Goal: Task Accomplishment & Management: Use online tool/utility

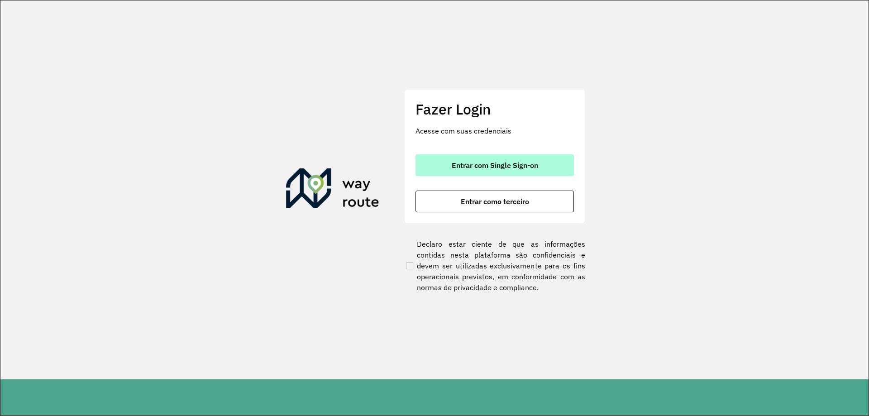
click at [501, 159] on button "Entrar com Single Sign-on" at bounding box center [495, 165] width 159 height 22
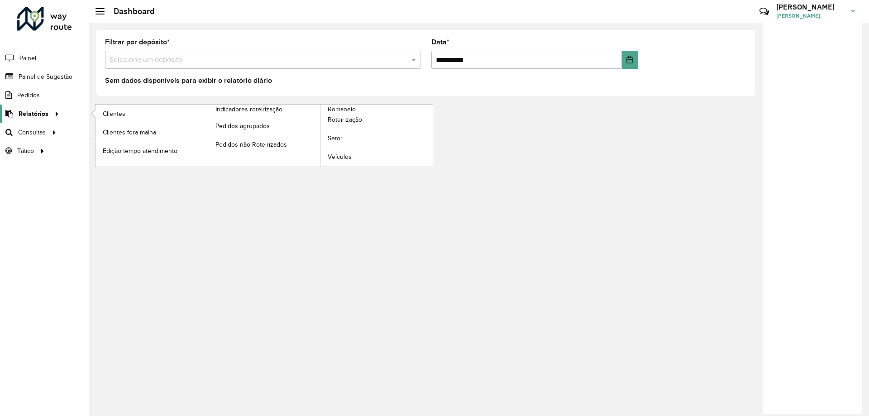
drag, startPoint x: 0, startPoint y: 0, endPoint x: 48, endPoint y: 114, distance: 123.2
click at [48, 114] on div at bounding box center [55, 114] width 14 height 10
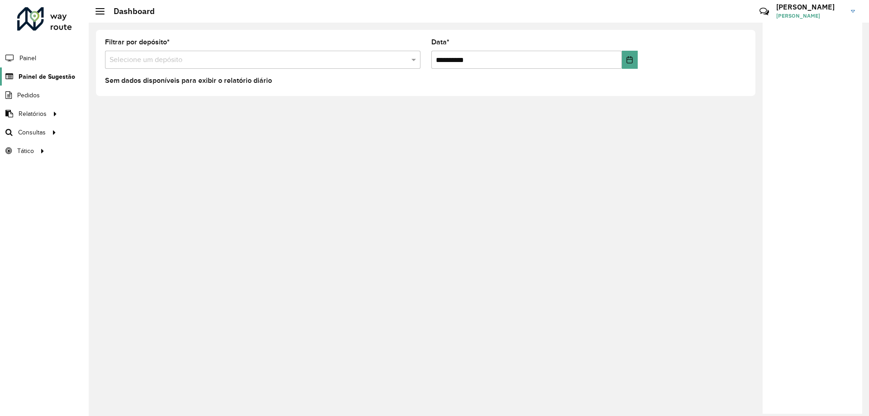
click at [56, 71] on link "Painel de Sugestão" at bounding box center [37, 76] width 75 height 18
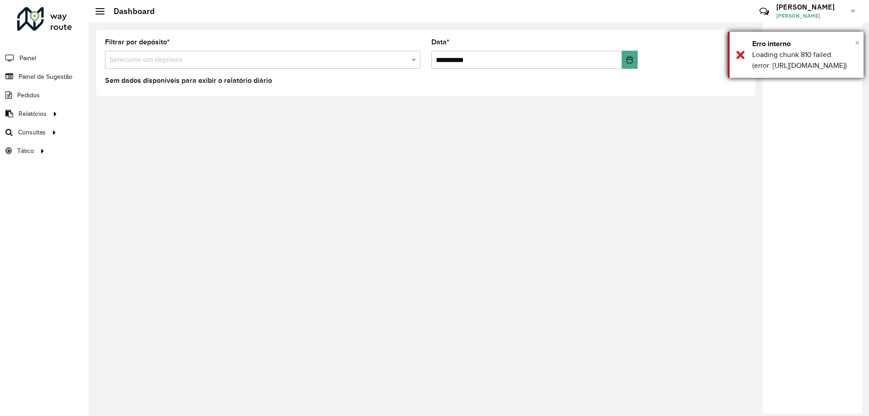
click at [857, 42] on span "×" at bounding box center [857, 43] width 5 height 10
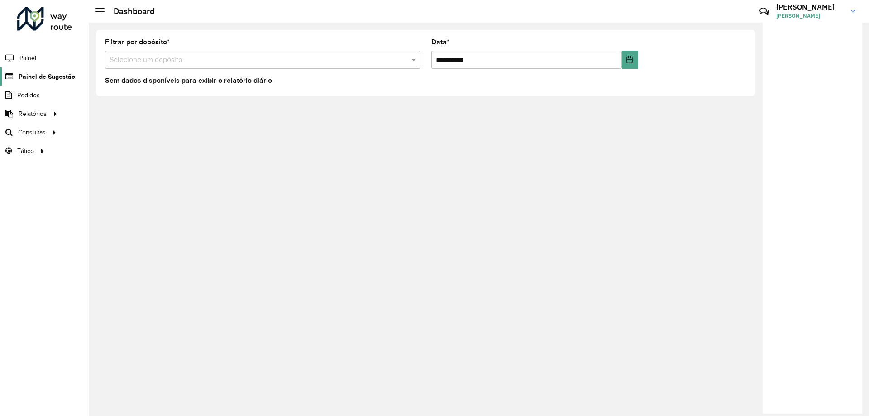
drag, startPoint x: 857, startPoint y: 42, endPoint x: 37, endPoint y: 76, distance: 820.8
click at [37, 76] on span "Painel de Sugestão" at bounding box center [47, 77] width 57 height 10
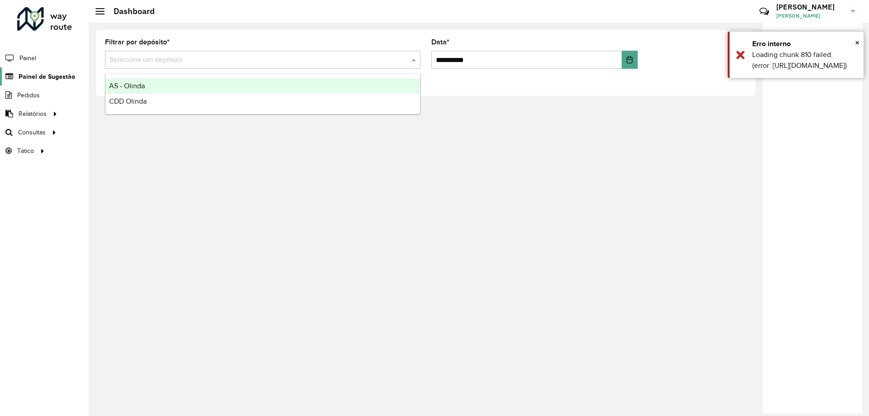
drag, startPoint x: 37, startPoint y: 76, endPoint x: 148, endPoint y: 101, distance: 113.8
click at [148, 101] on div "CDD Olinda" at bounding box center [263, 101] width 315 height 15
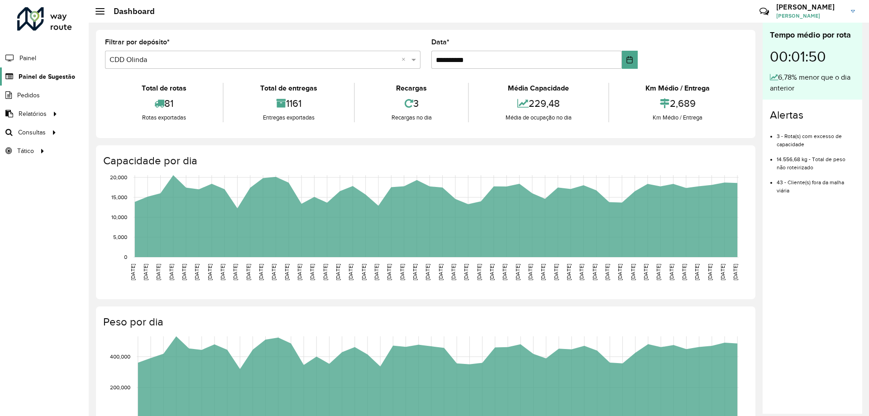
drag, startPoint x: 148, startPoint y: 101, endPoint x: 41, endPoint y: 81, distance: 109.2
click at [41, 81] on span "Painel de Sugestão" at bounding box center [47, 77] width 57 height 10
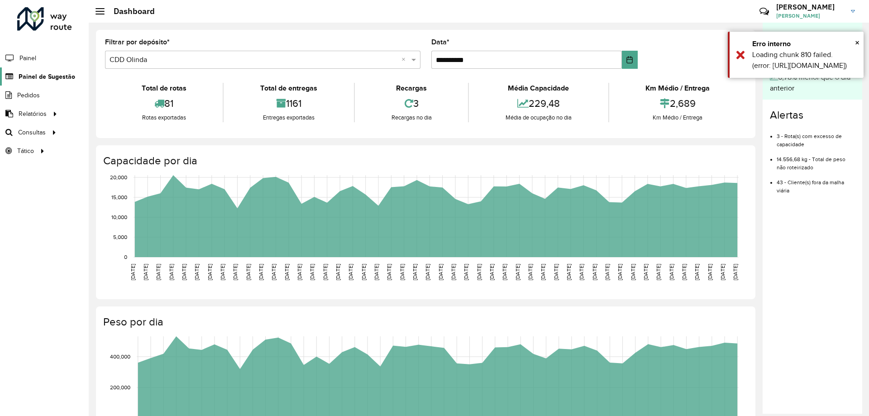
drag, startPoint x: 41, startPoint y: 81, endPoint x: 27, endPoint y: 75, distance: 14.8
click at [27, 75] on span "Painel de Sugestão" at bounding box center [47, 77] width 57 height 10
click at [66, 73] on span "Painel de Sugestão" at bounding box center [47, 77] width 57 height 10
drag, startPoint x: 66, startPoint y: 73, endPoint x: 33, endPoint y: 86, distance: 35.3
click at [33, 86] on link "Pedidos" at bounding box center [20, 95] width 41 height 18
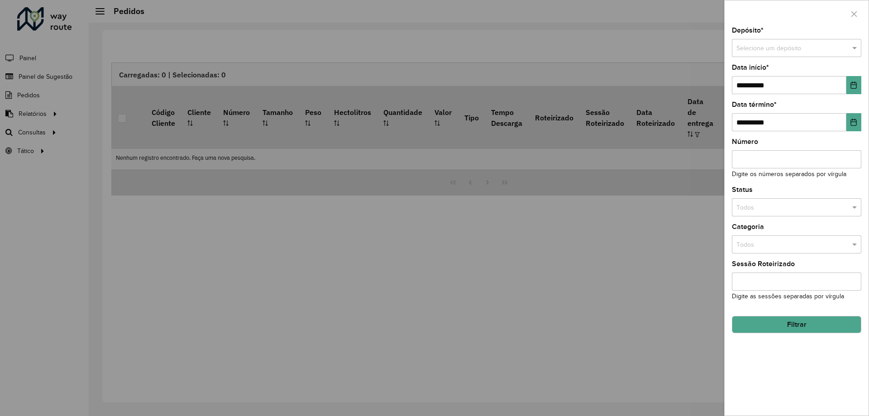
drag, startPoint x: 33, startPoint y: 86, endPoint x: 37, endPoint y: 78, distance: 9.5
click at [37, 77] on div at bounding box center [434, 208] width 869 height 416
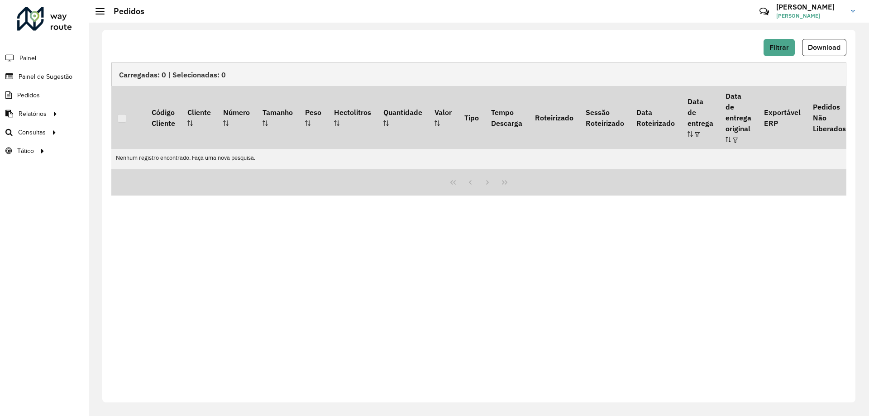
click at [37, 78] on span "Painel de Sugestão" at bounding box center [46, 77] width 54 height 10
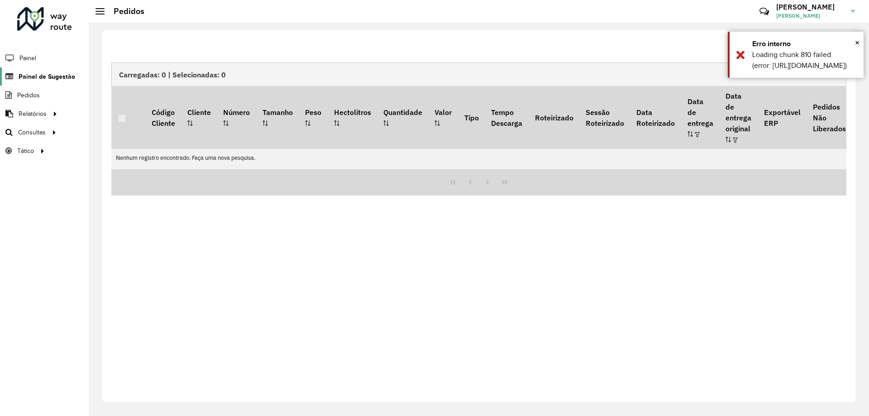
click at [37, 78] on span "Painel de Sugestão" at bounding box center [47, 77] width 57 height 10
drag, startPoint x: 28, startPoint y: 75, endPoint x: 19, endPoint y: 74, distance: 9.1
click at [19, 74] on span "Painel de Sugestão" at bounding box center [47, 77] width 57 height 10
click at [9, 73] on icon at bounding box center [8, 77] width 17 height 8
drag, startPoint x: 9, startPoint y: 73, endPoint x: 29, endPoint y: 69, distance: 20.8
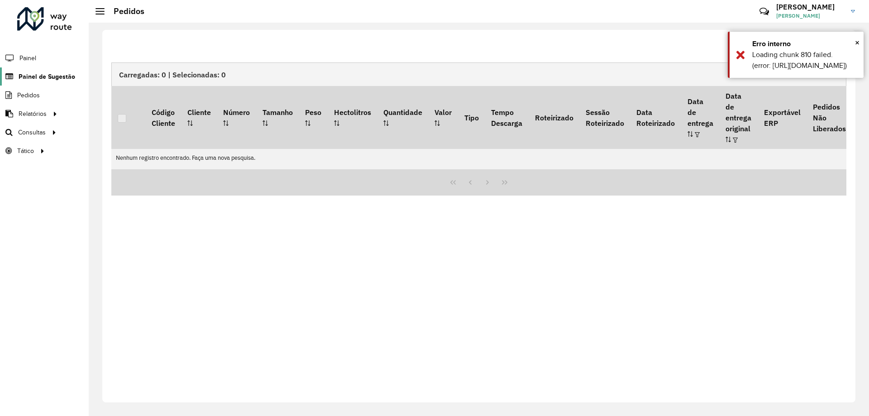
click at [29, 69] on link "Painel de Sugestão" at bounding box center [37, 76] width 75 height 18
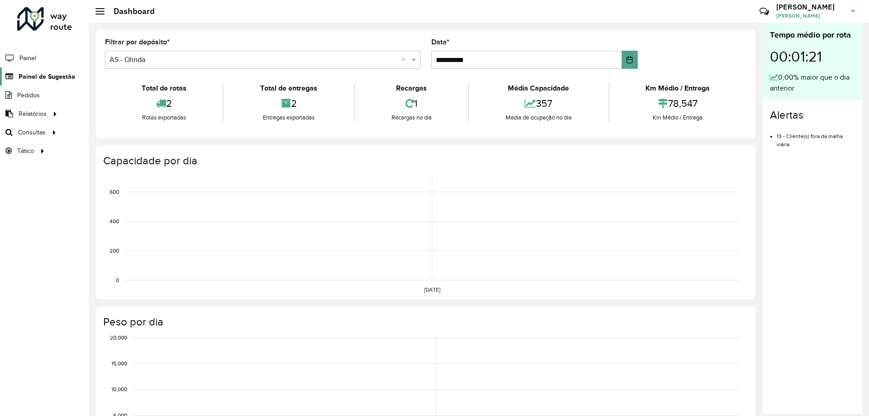
drag, startPoint x: 38, startPoint y: 71, endPoint x: 33, endPoint y: 72, distance: 6.0
click at [33, 72] on span "Painel de Sugestão" at bounding box center [47, 77] width 57 height 10
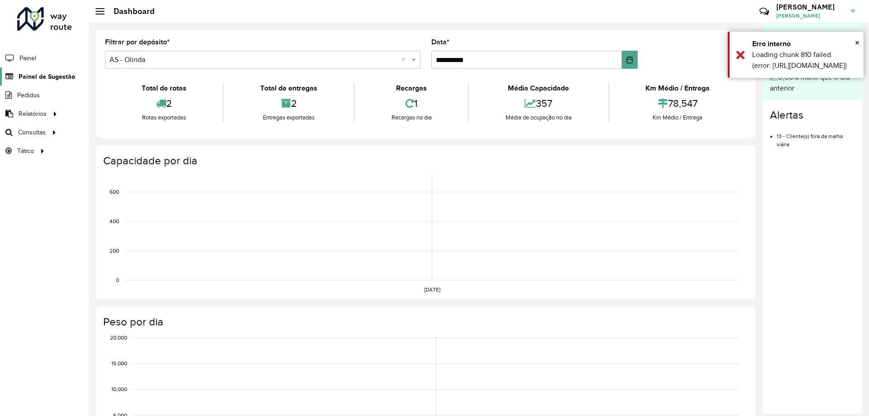
click at [33, 72] on span "Painel de Sugestão" at bounding box center [47, 77] width 57 height 10
drag, startPoint x: 33, startPoint y: 72, endPoint x: 853, endPoint y: 43, distance: 821.1
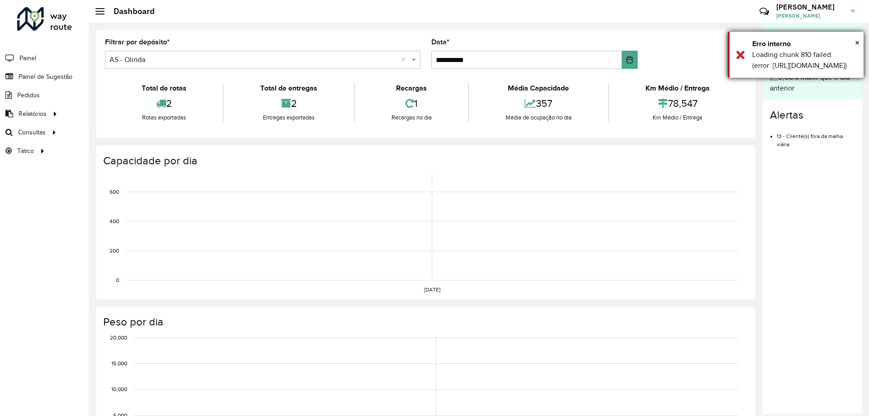
drag, startPoint x: 854, startPoint y: 43, endPoint x: 861, endPoint y: 41, distance: 7.2
click at [861, 41] on div "× Erro interno Loading chunk 810 failed. (error: https://roteirizador.ambev.com…" at bounding box center [796, 55] width 136 height 46
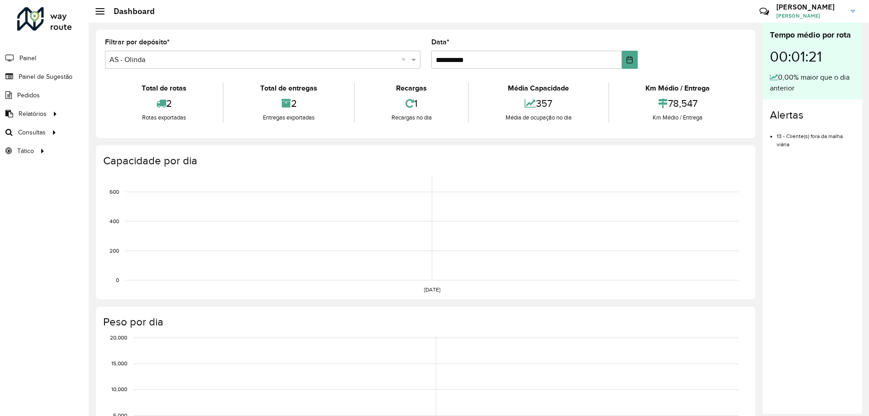
click at [856, 42] on div "Tempo médio por rota 00:01:21 0,00% maior que o dia anterior" at bounding box center [813, 61] width 100 height 77
drag, startPoint x: 861, startPoint y: 41, endPoint x: 32, endPoint y: 78, distance: 830.0
click at [32, 78] on span "Painel de Sugestão" at bounding box center [47, 77] width 57 height 10
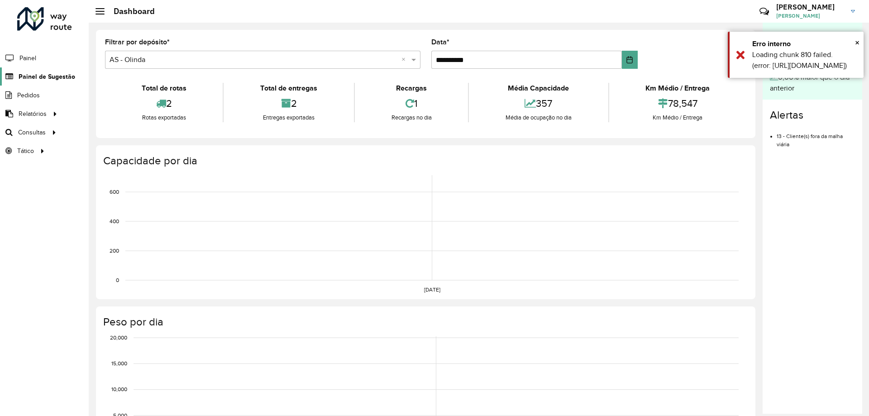
drag, startPoint x: 32, startPoint y: 78, endPoint x: 18, endPoint y: 73, distance: 14.5
click at [19, 73] on span "Painel de Sugestão" at bounding box center [47, 77] width 57 height 10
click at [62, 81] on span "Painel de Sugestão" at bounding box center [47, 77] width 57 height 10
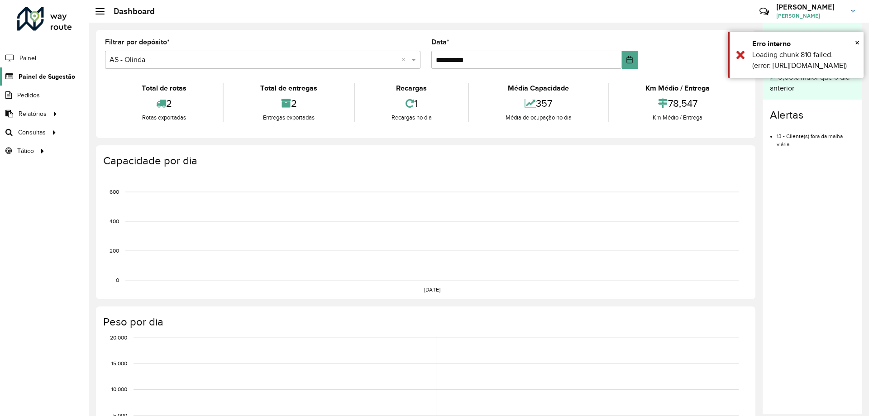
click at [62, 81] on span "Painel de Sugestão" at bounding box center [47, 77] width 57 height 10
click at [60, 81] on span "Painel de Sugestão" at bounding box center [47, 77] width 57 height 10
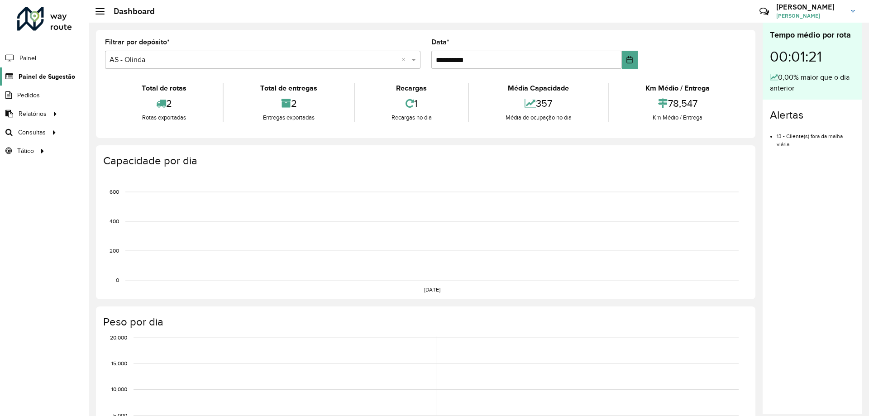
click at [43, 71] on link "Painel de Sugestão" at bounding box center [37, 76] width 75 height 18
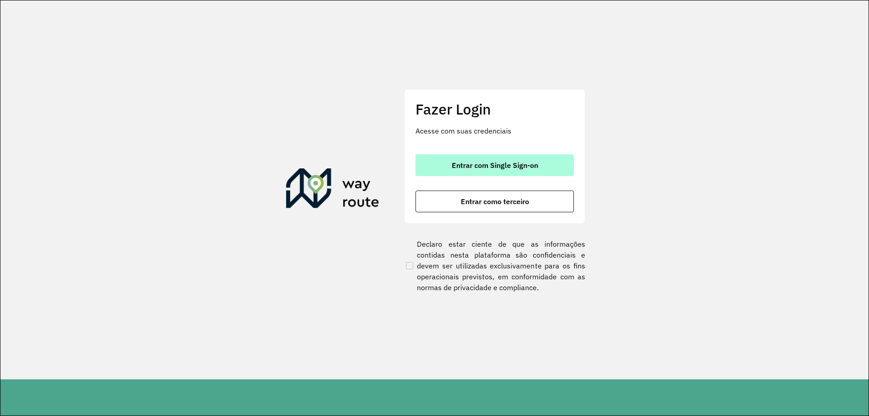
click at [545, 174] on button "Entrar com Single Sign-on" at bounding box center [495, 165] width 159 height 22
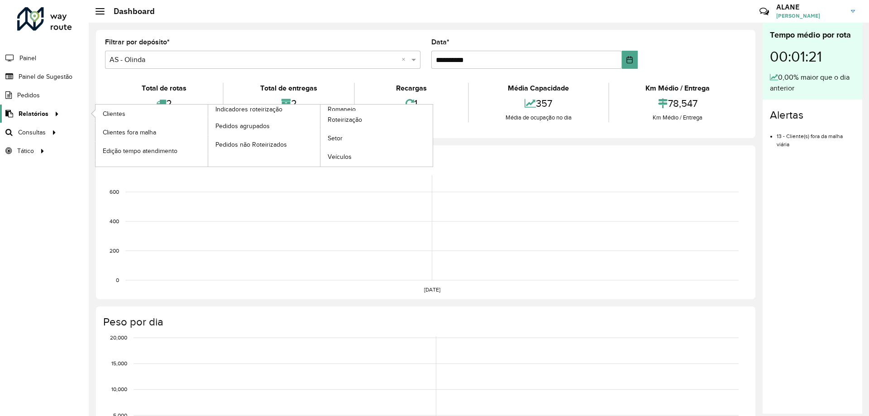
drag, startPoint x: 0, startPoint y: 0, endPoint x: 53, endPoint y: 114, distance: 125.6
click at [53, 114] on icon at bounding box center [56, 113] width 8 height 14
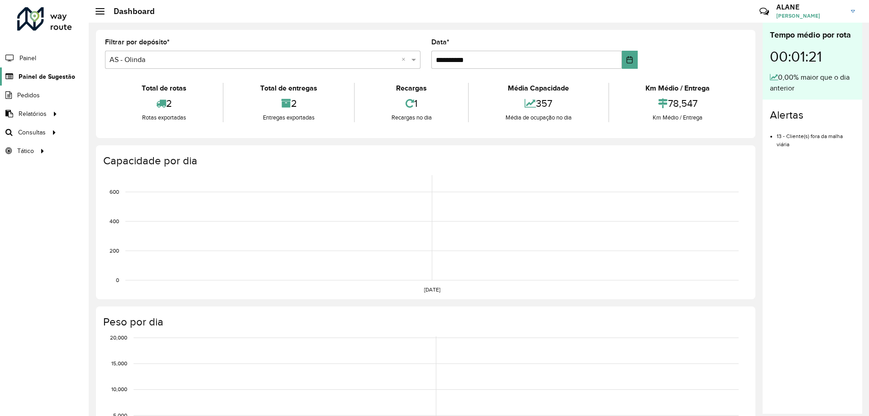
drag, startPoint x: 53, startPoint y: 114, endPoint x: 44, endPoint y: 77, distance: 37.3
click at [44, 77] on span "Painel de Sugestão" at bounding box center [47, 77] width 57 height 10
